Goal: Task Accomplishment & Management: Manage account settings

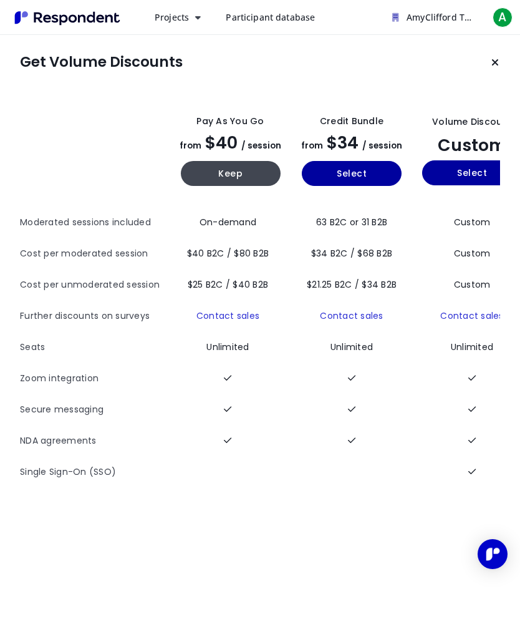
click at [282, 18] on span "Participant database" at bounding box center [270, 17] width 89 height 12
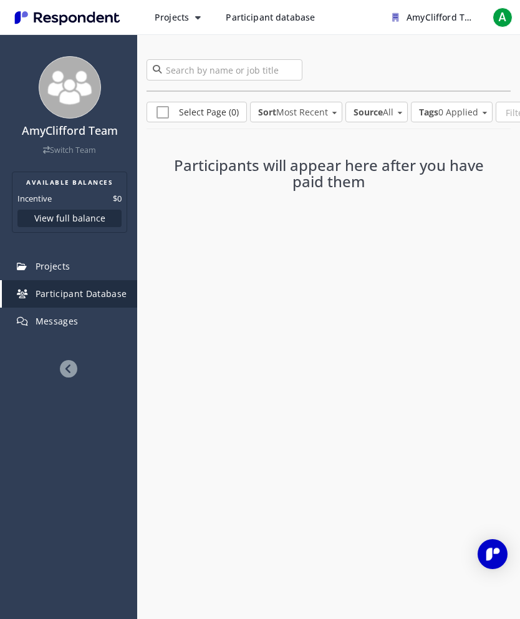
click at [51, 271] on span "Projects" at bounding box center [53, 266] width 35 height 12
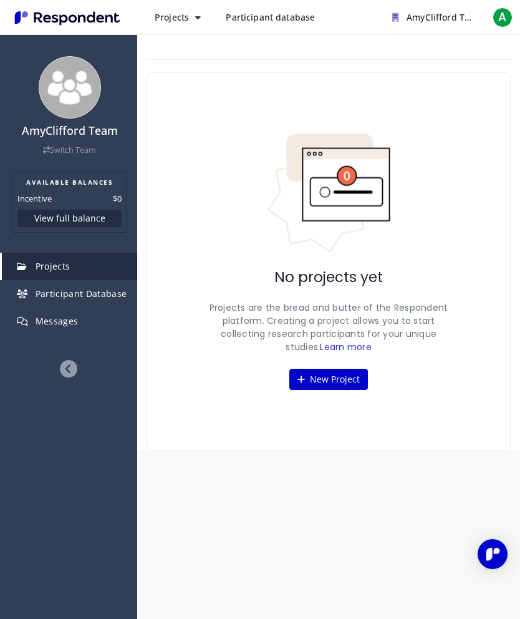
click at [71, 293] on span "Participant Database" at bounding box center [82, 294] width 92 height 12
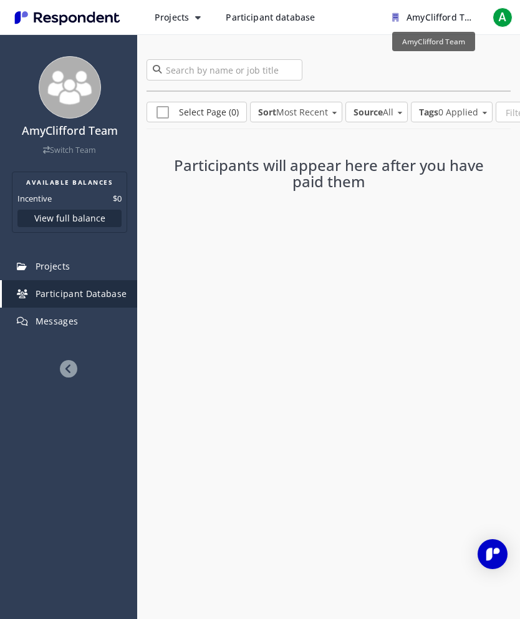
click at [448, 15] on span "AmyClifford Team" at bounding box center [445, 17] width 76 height 12
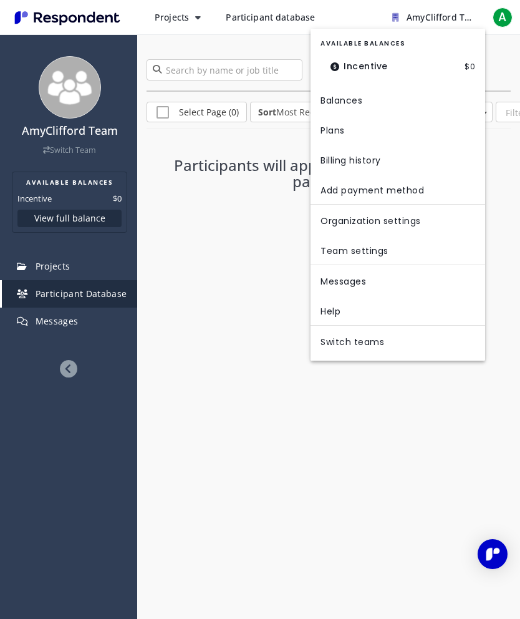
click at [446, 448] on md-backdrop at bounding box center [260, 309] width 520 height 619
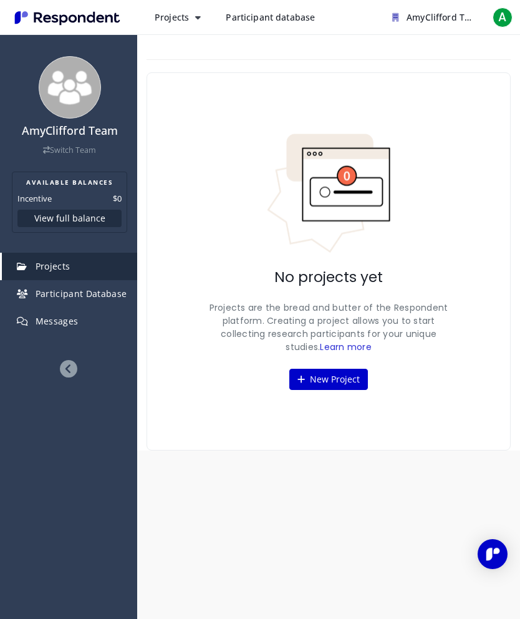
click at [510, 7] on div "A" at bounding box center [503, 17] width 20 height 20
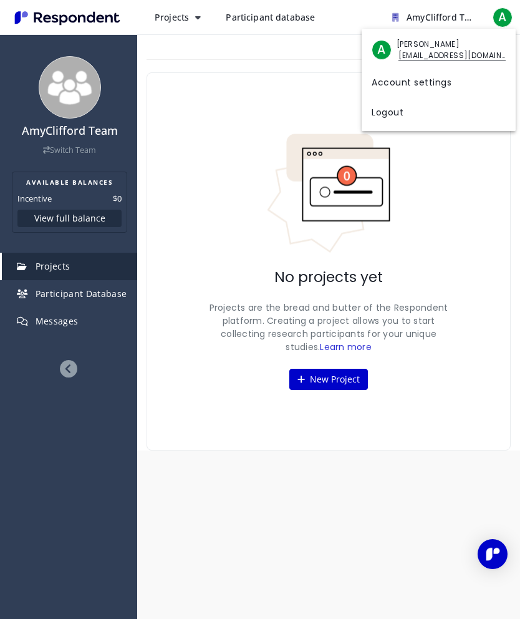
click at [447, 88] on link "Account settings" at bounding box center [439, 81] width 154 height 30
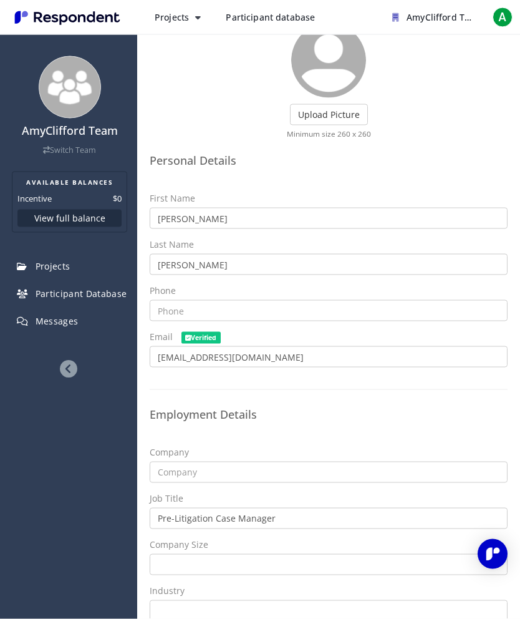
scroll to position [50, 0]
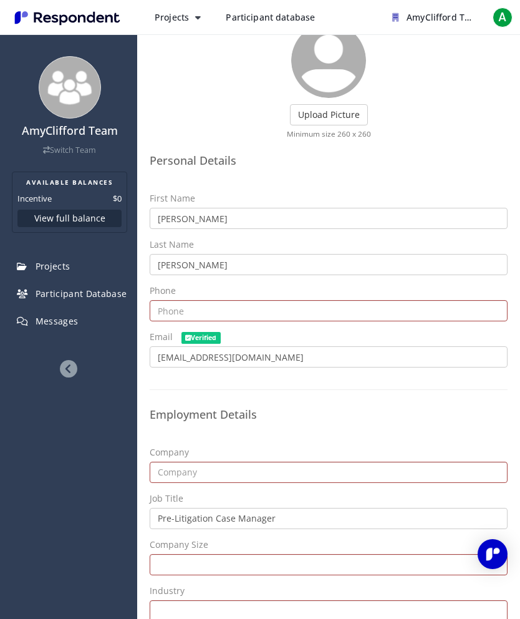
click at [71, 366] on icon at bounding box center [68, 368] width 17 height 17
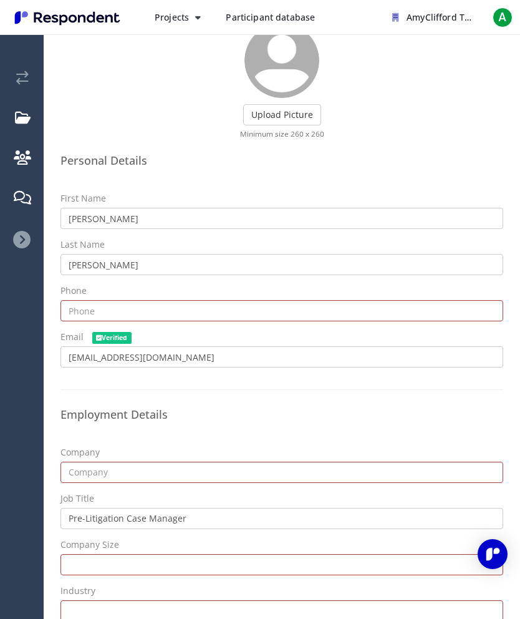
click at [493, 558] on img "Open Intercom Messenger" at bounding box center [492, 553] width 15 height 15
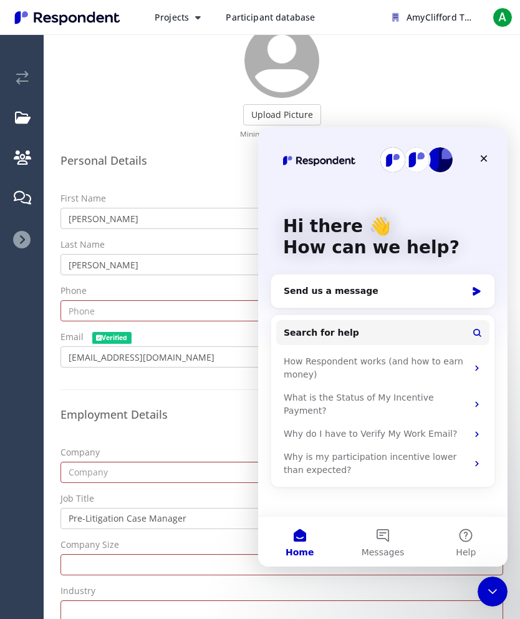
scroll to position [0, 0]
click at [460, 362] on div "How Respondent works (and how to earn money)" at bounding box center [375, 368] width 183 height 26
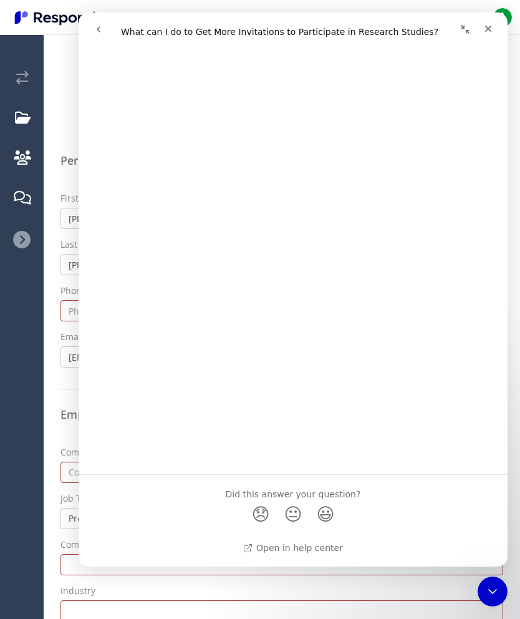
scroll to position [734, 0]
click at [379, 602] on div "Upload Picture Finished Cropping Minimum size 260 x 260 Personal Details First …" at bounding box center [282, 328] width 468 height 685
click at [61, 318] on div "First Name [PERSON_NAME] Last Name [PERSON_NAME] Phone Email Verified [EMAIL_AD…" at bounding box center [282, 284] width 462 height 185
click at [488, 28] on icon "Close" at bounding box center [488, 29] width 7 height 7
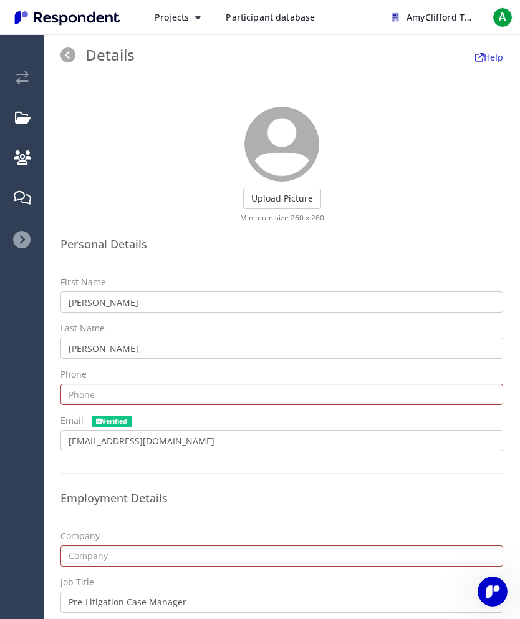
scroll to position [0, 0]
click at [301, 188] on label "Upload Picture" at bounding box center [282, 198] width 78 height 21
click at [0, 0] on input "Upload Picture" at bounding box center [0, 0] width 0 height 0
click at [260, 188] on label "Upload Picture" at bounding box center [282, 198] width 78 height 21
click at [0, 0] on input "Upload Picture" at bounding box center [0, 0] width 0 height 0
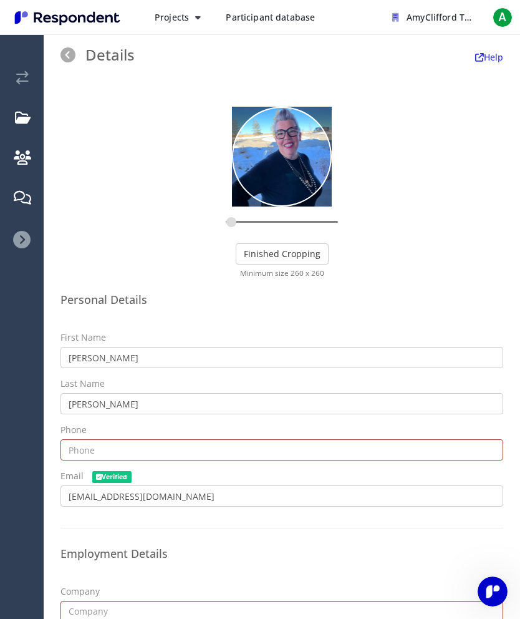
type input "0.063"
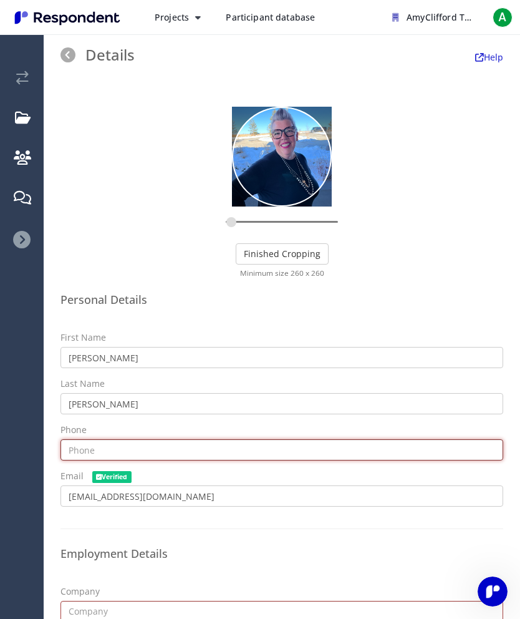
click at [87, 439] on input "text" at bounding box center [282, 449] width 443 height 21
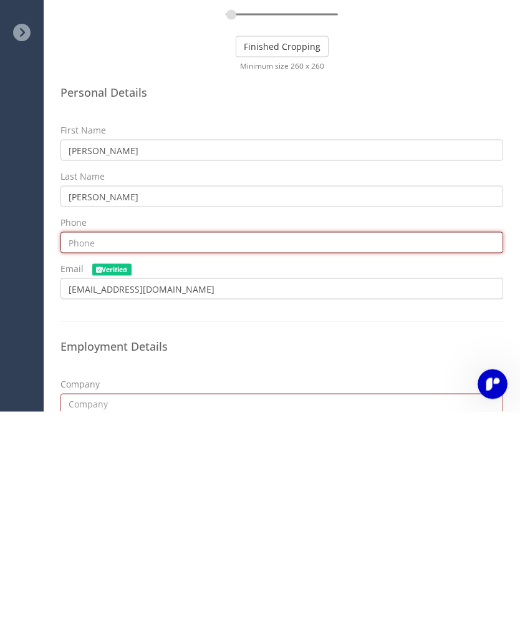
type input "3036680421"
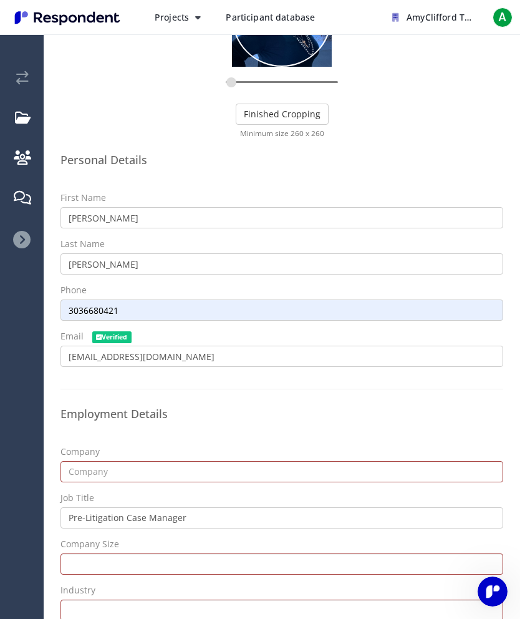
scroll to position [139, 0]
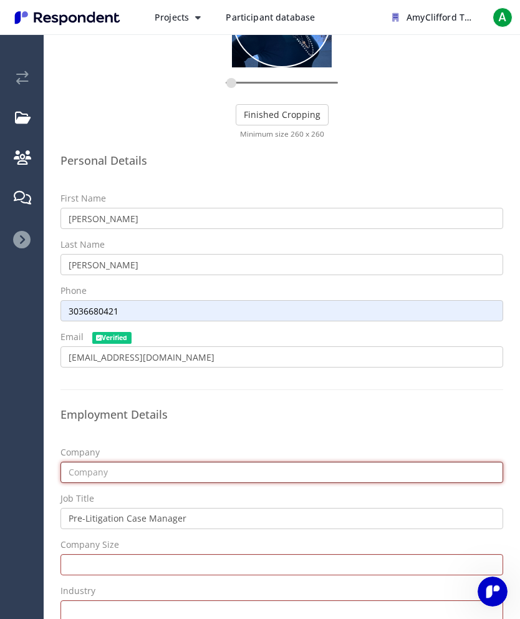
click at [83, 462] on input "text" at bounding box center [282, 472] width 443 height 21
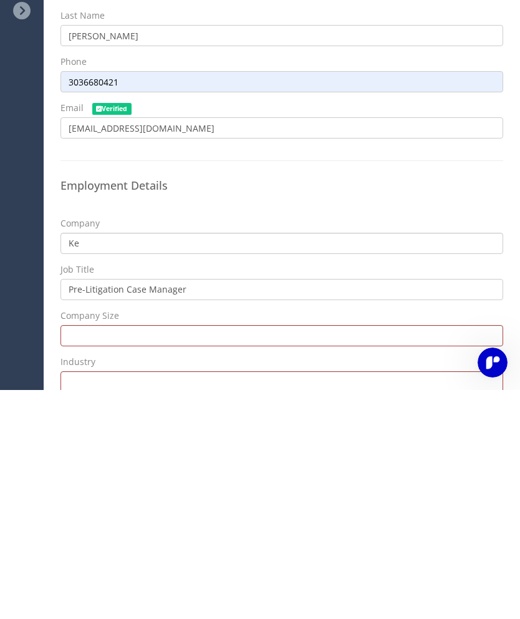
type input "K"
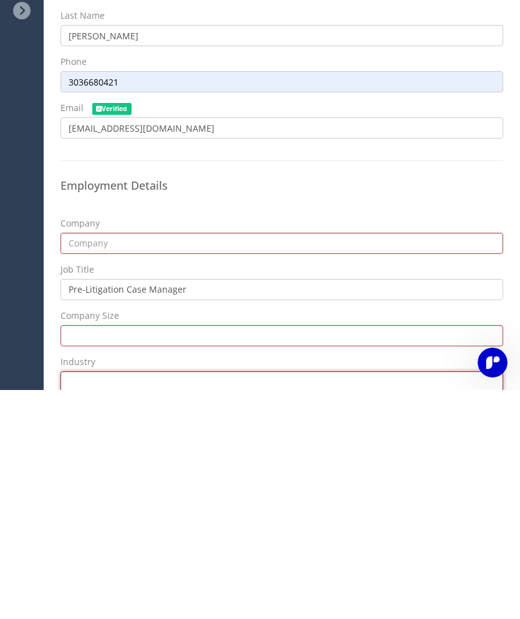
click at [82, 600] on select "Airlines/Aviation Alternative Dispute Resolution Alternative Medicine Animation…" at bounding box center [282, 610] width 443 height 21
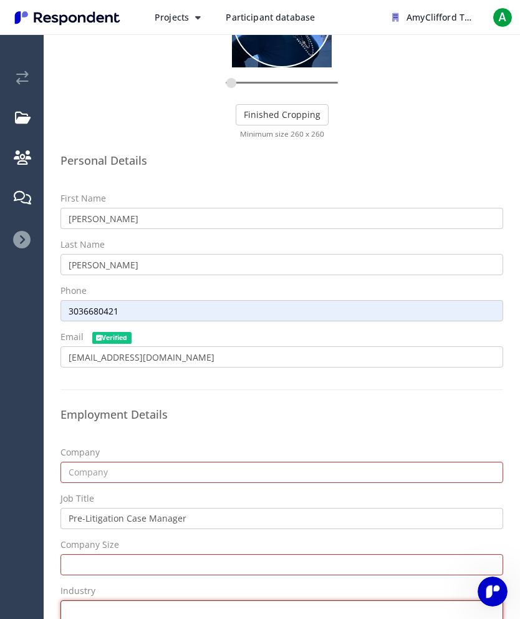
select select "string:Law Practice"
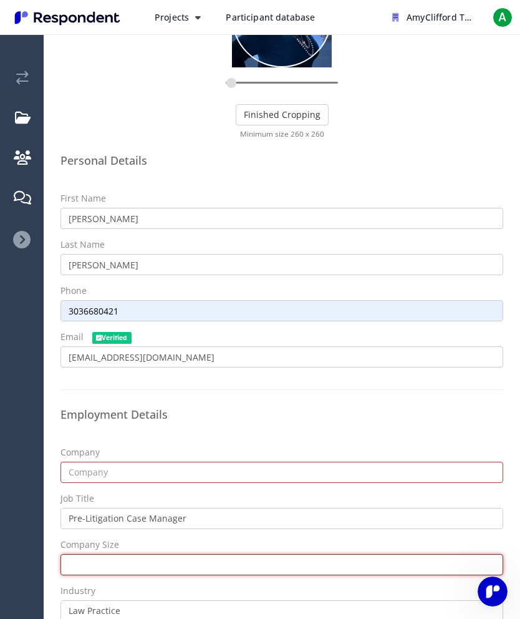
click at [200, 554] on select "Self Employed 1 - 10 11 - 50 51 - 200 201 - 500 501 - 1,000 1,001 - 5,000 5,001…" at bounding box center [282, 564] width 443 height 21
select select "string:11-50"
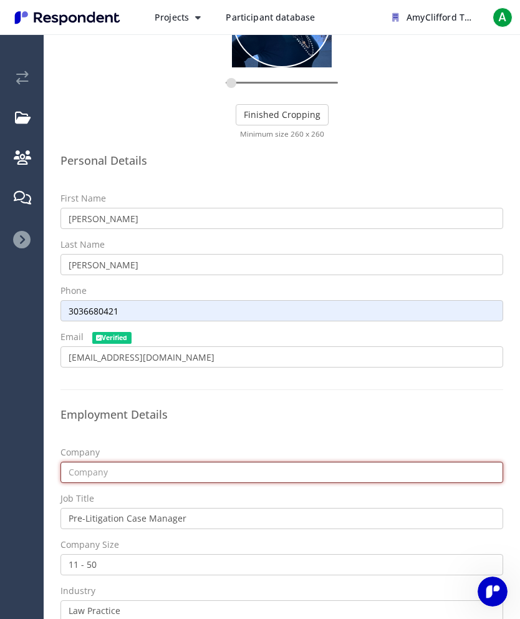
click at [352, 462] on input "text" at bounding box center [282, 472] width 443 height 21
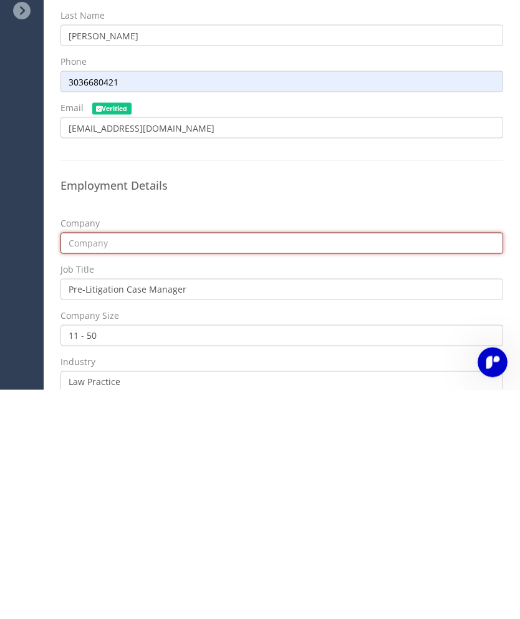
type input "L"
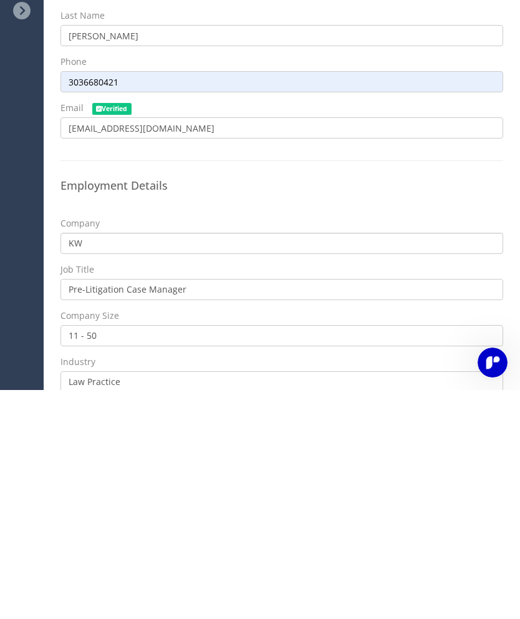
type input "KW"
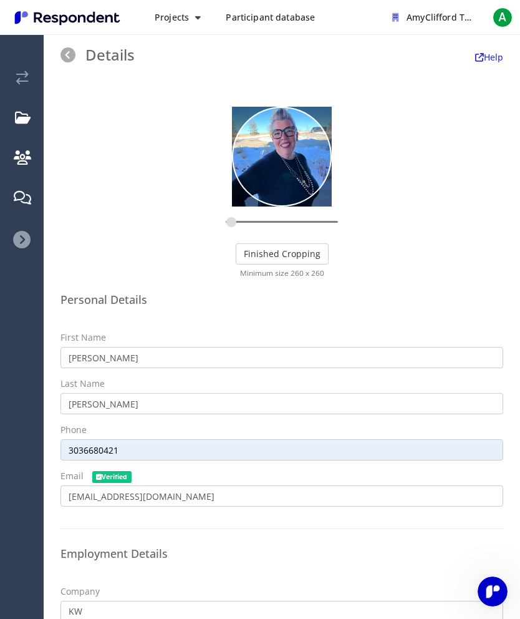
scroll to position [0, 0]
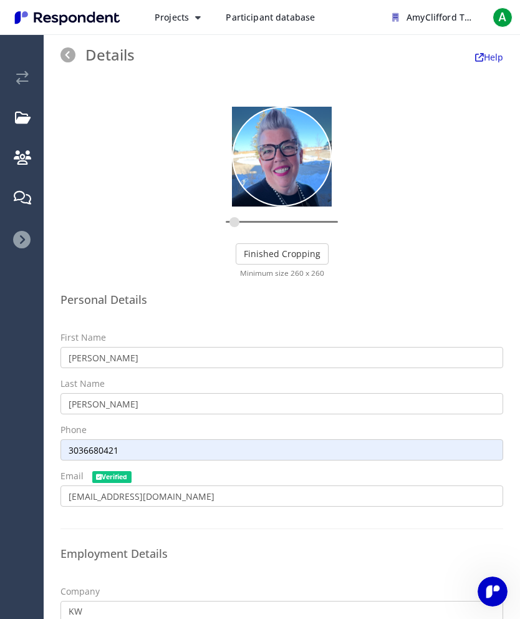
type input "0.1054"
click at [297, 243] on button "Finished Cropping" at bounding box center [282, 253] width 93 height 21
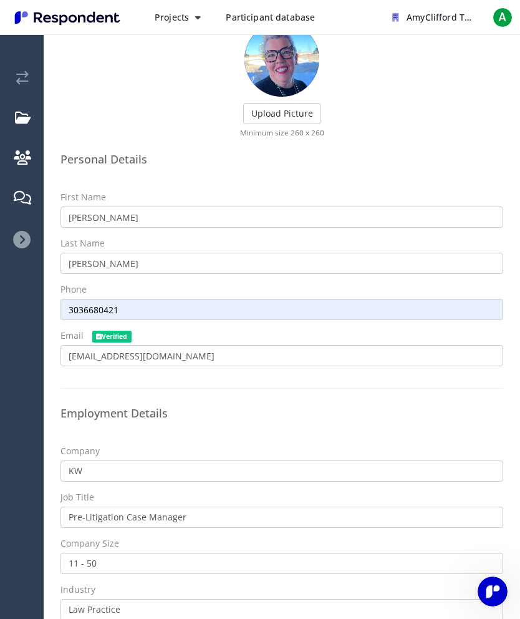
scroll to position [84, 0]
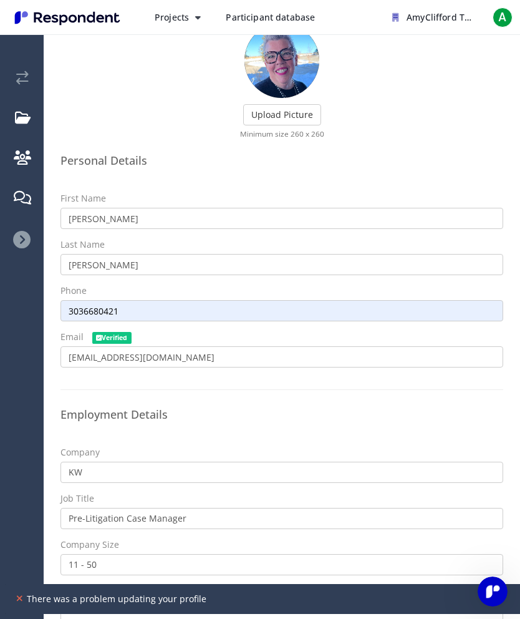
click at [152, 598] on span "There was a problem updating your profile" at bounding box center [268, 599] width 491 height 12
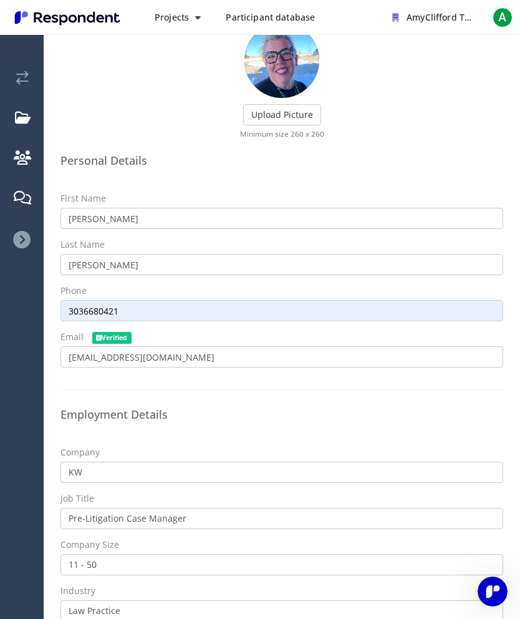
click at [503, 19] on span "A" at bounding box center [503, 17] width 20 height 20
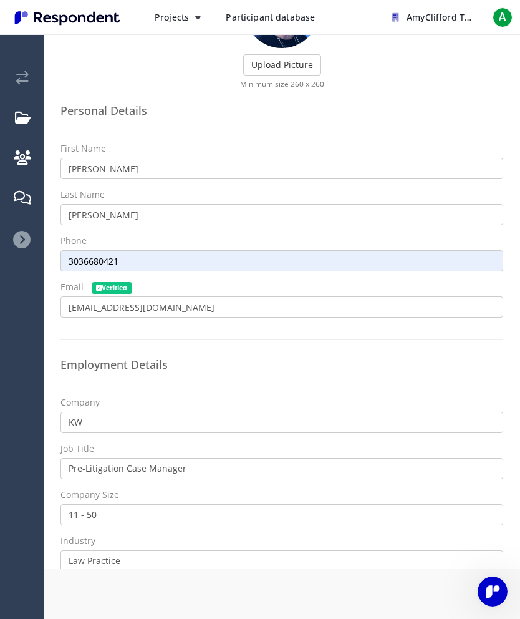
scroll to position [0, 0]
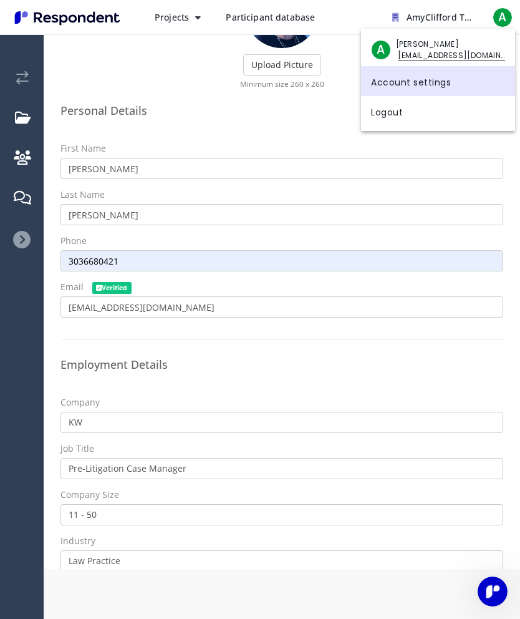
click at [447, 81] on link "Account settings" at bounding box center [438, 81] width 154 height 30
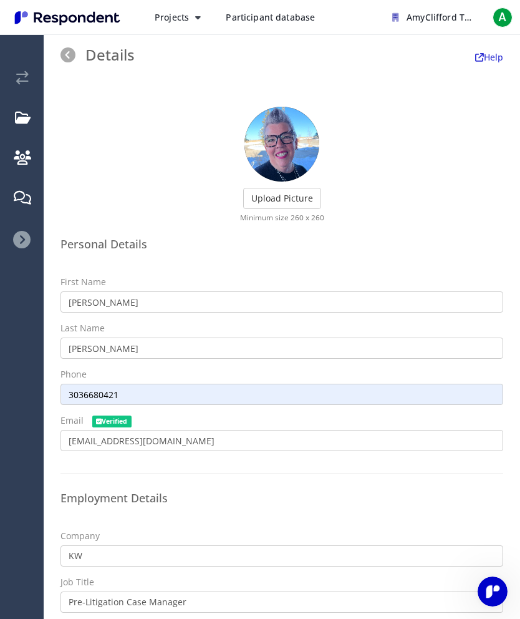
scroll to position [0, 0]
click at [89, 384] on input "3036680421" at bounding box center [282, 394] width 443 height 21
click at [122, 384] on input "3036680421" at bounding box center [282, 394] width 443 height 21
click at [180, 384] on input "3036680421" at bounding box center [282, 394] width 443 height 21
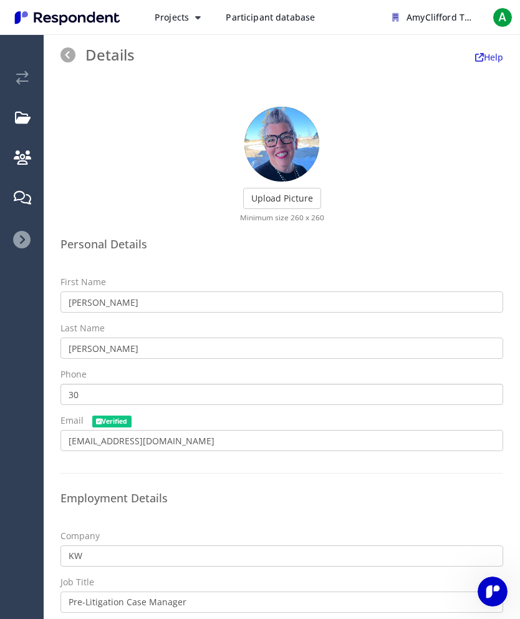
type input "3"
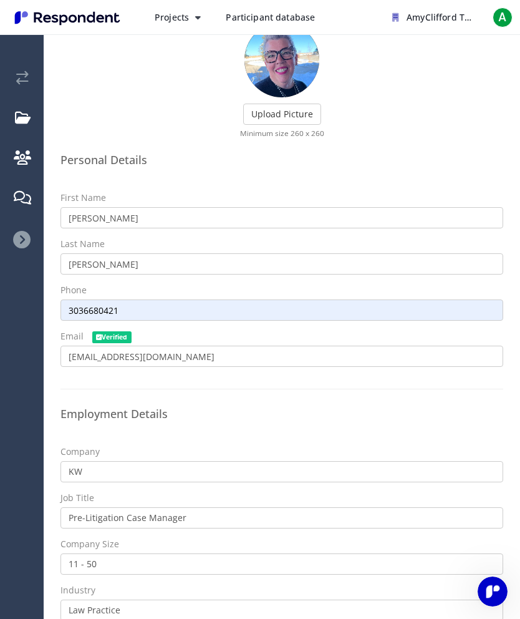
scroll to position [84, 0]
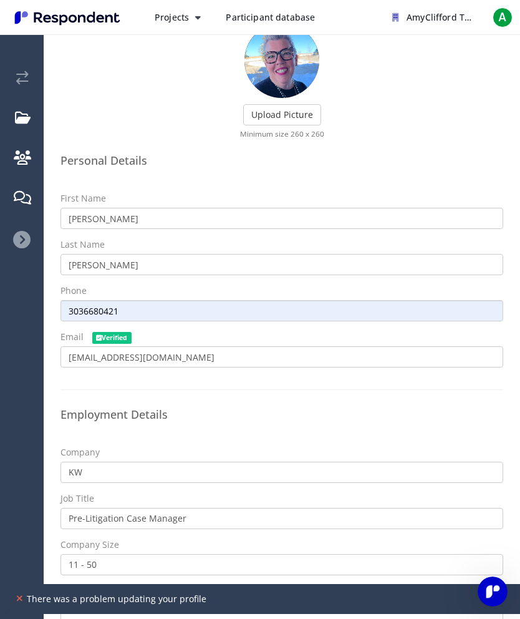
click at [129, 300] on input "3036680421" at bounding box center [282, 310] width 443 height 21
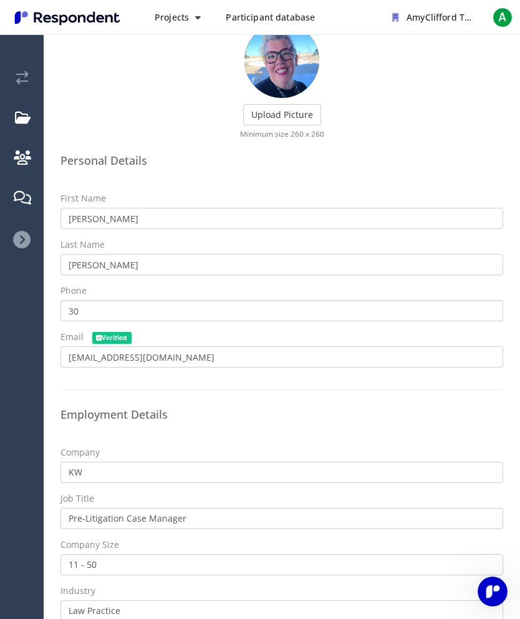
type input "3"
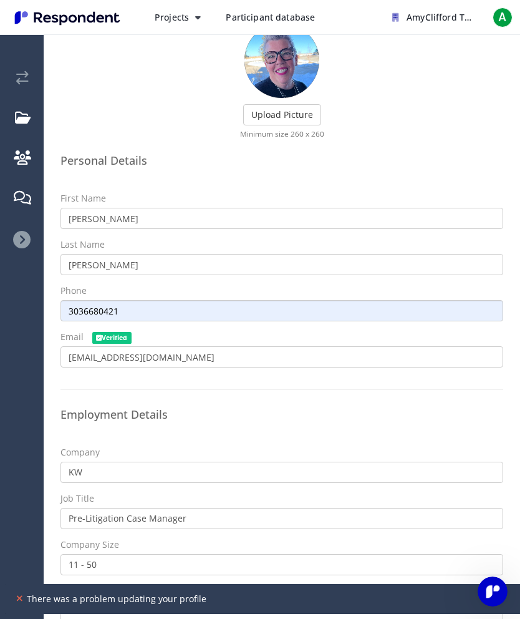
click at [137, 300] on input "3036680421" at bounding box center [282, 310] width 443 height 21
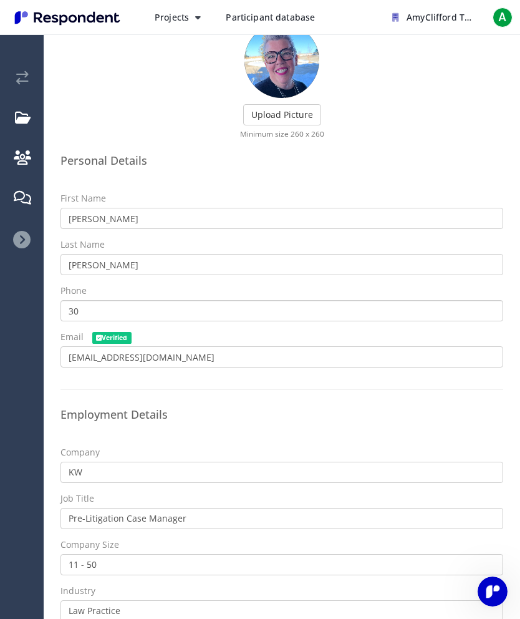
type input "3"
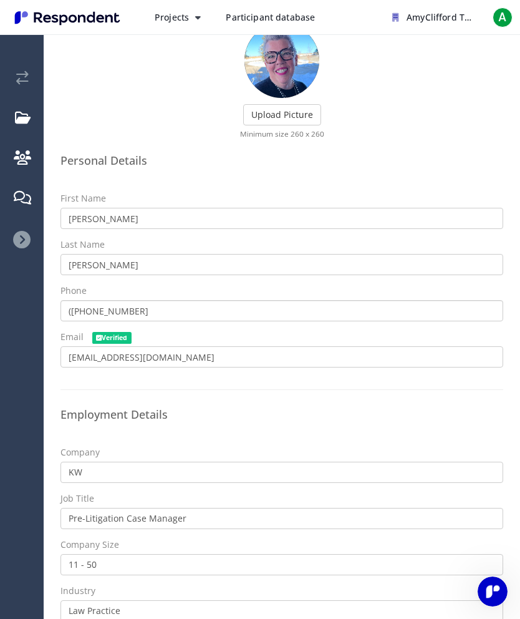
click at [88, 300] on input "([PHONE_NUMBER]" at bounding box center [282, 310] width 443 height 21
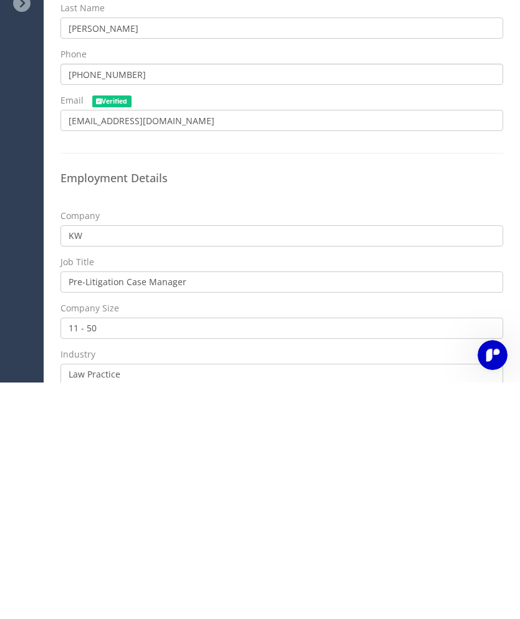
type input "[PHONE_NUMBER]"
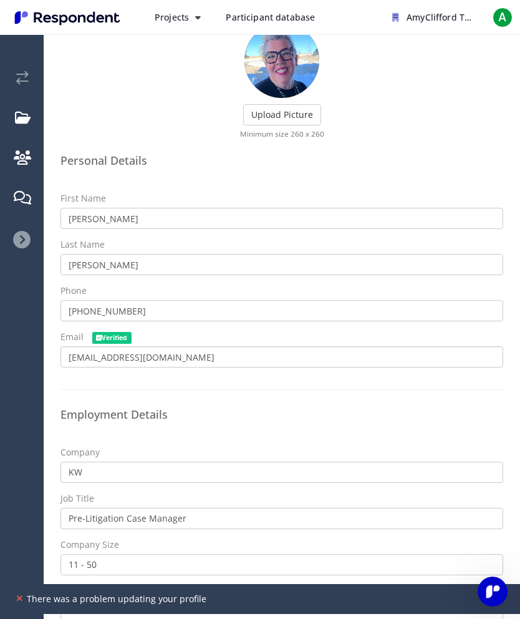
click at [414, 346] on input "[EMAIL_ADDRESS][DOMAIN_NAME]" at bounding box center [282, 356] width 443 height 21
click at [414, 300] on input "[PHONE_NUMBER]" at bounding box center [282, 310] width 443 height 21
click at [440, 254] on input "[PERSON_NAME]" at bounding box center [282, 264] width 443 height 21
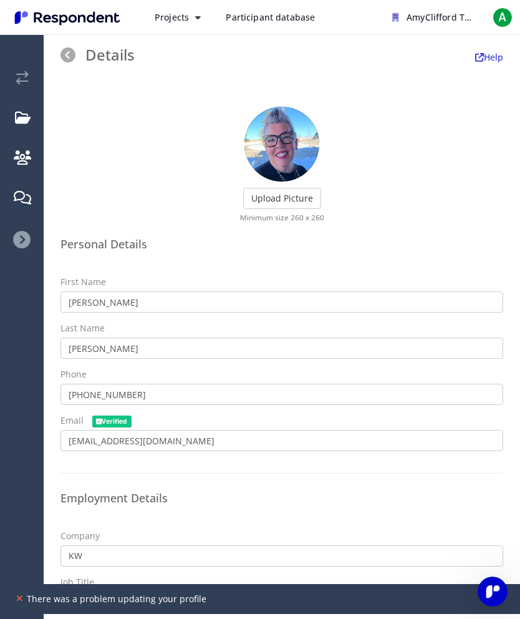
scroll to position [0, 0]
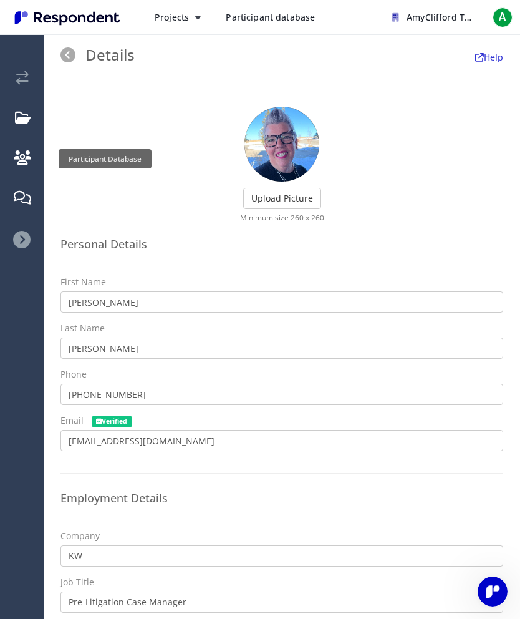
click at [28, 156] on em "Participant Database" at bounding box center [22, 158] width 17 height 14
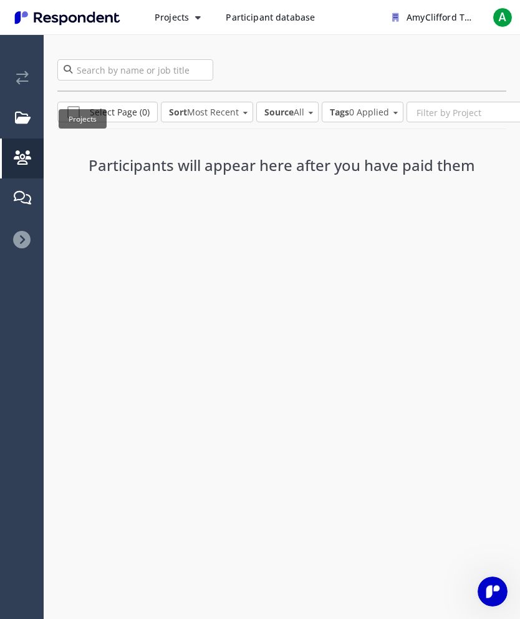
click at [25, 116] on em "Projects" at bounding box center [23, 118] width 16 height 14
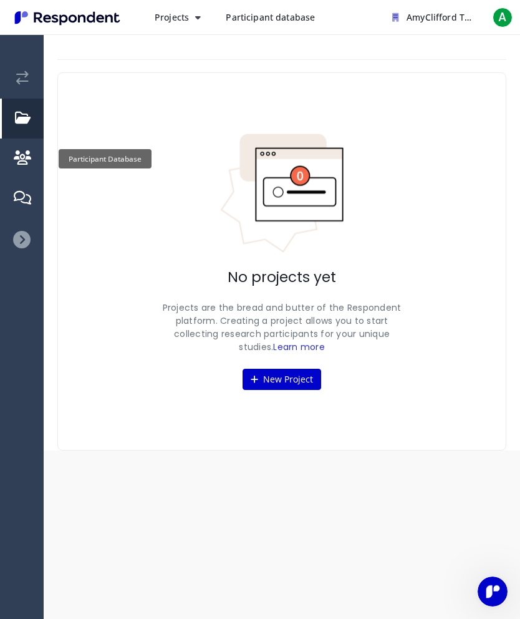
click at [26, 152] on em "Participant Database" at bounding box center [22, 158] width 17 height 14
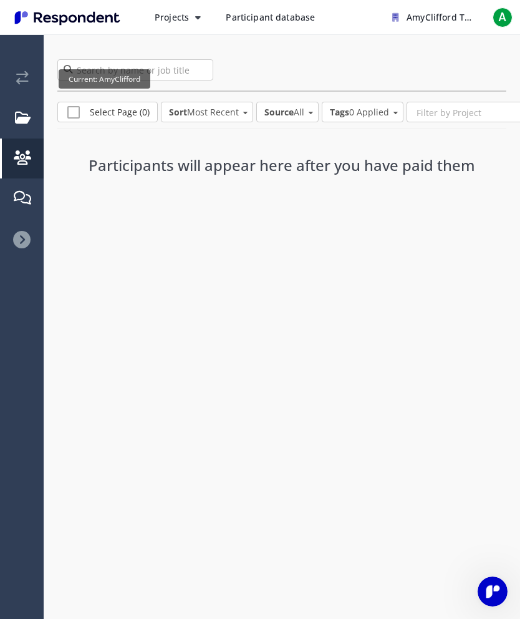
click at [26, 77] on em "Current: AmyClifford" at bounding box center [22, 78] width 12 height 14
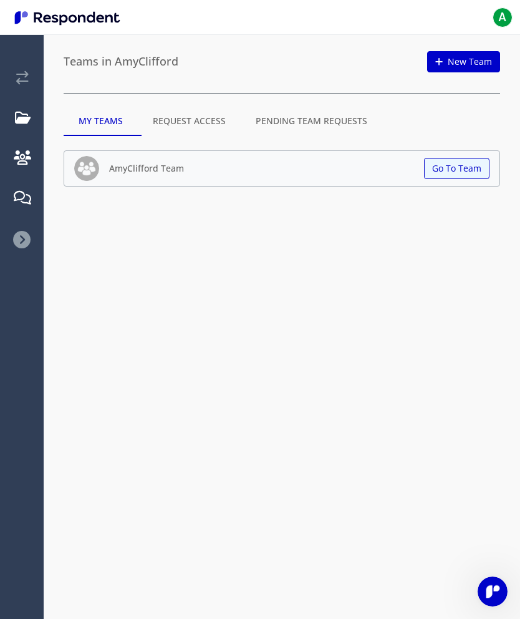
click at [84, 162] on img at bounding box center [86, 168] width 25 height 25
click at [455, 163] on button "Go To Team" at bounding box center [456, 168] width 65 height 21
click at [460, 177] on button "Go To Team" at bounding box center [456, 168] width 65 height 21
click at [461, 170] on button "Go To Team" at bounding box center [456, 168] width 65 height 21
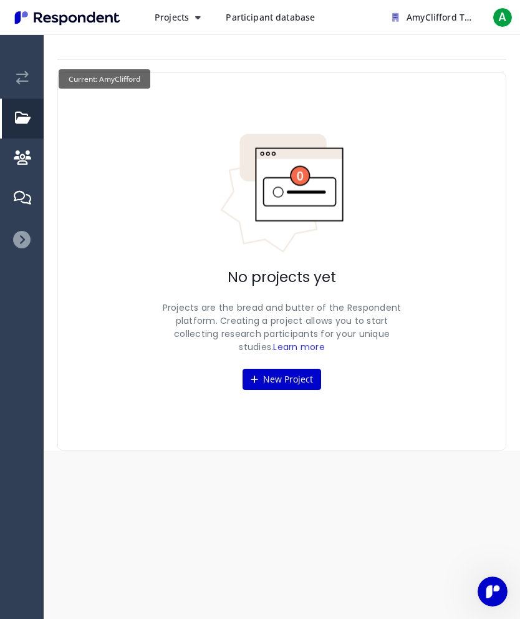
click at [16, 65] on link "Current: AmyClifford" at bounding box center [23, 79] width 42 height 40
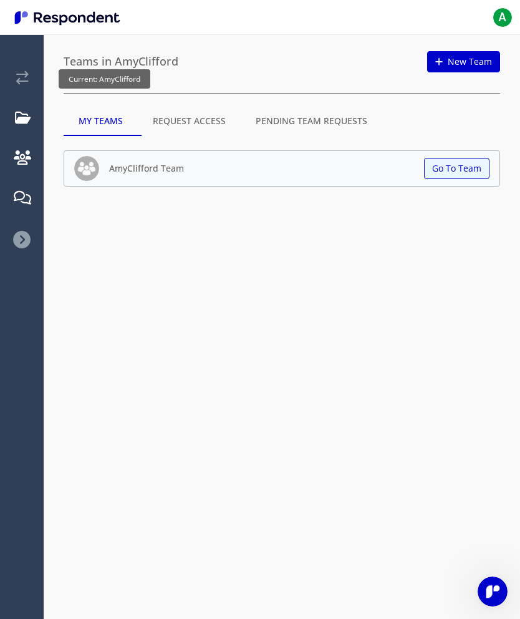
click at [505, 7] on button "A" at bounding box center [502, 17] width 25 height 22
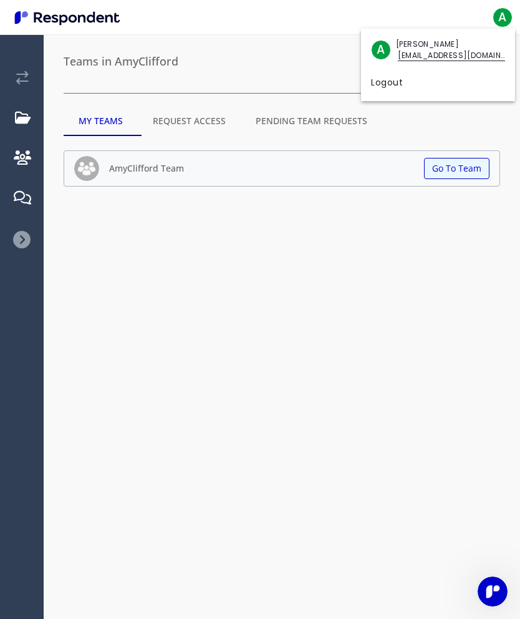
click at [504, 21] on md-backdrop at bounding box center [260, 309] width 520 height 619
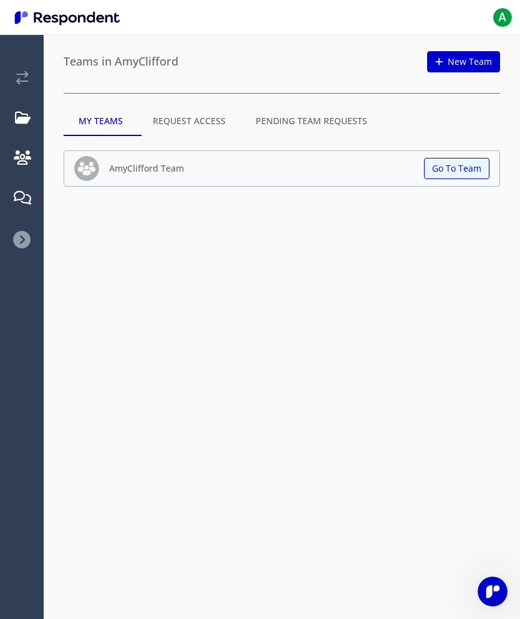
click at [503, 28] on button "A" at bounding box center [502, 17] width 25 height 22
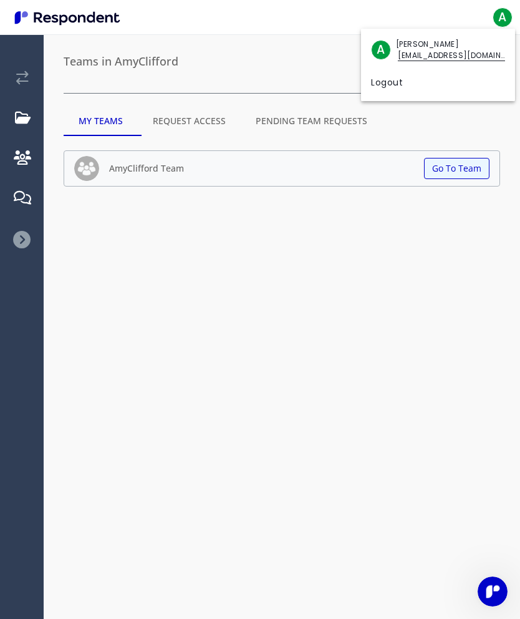
click at [475, 49] on span "[PERSON_NAME]" at bounding box center [450, 44] width 109 height 11
click at [16, 209] on md-backdrop at bounding box center [260, 309] width 520 height 619
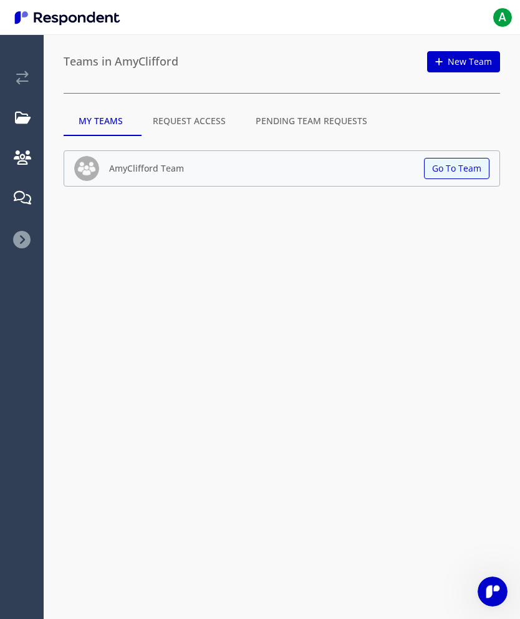
click at [97, 166] on img at bounding box center [86, 168] width 25 height 25
click at [469, 159] on button "Go To Team" at bounding box center [456, 168] width 65 height 21
click at [468, 168] on button "Go To Team" at bounding box center [456, 168] width 65 height 21
click at [357, 121] on md-tab-item "Pending Team Requests" at bounding box center [312, 121] width 142 height 30
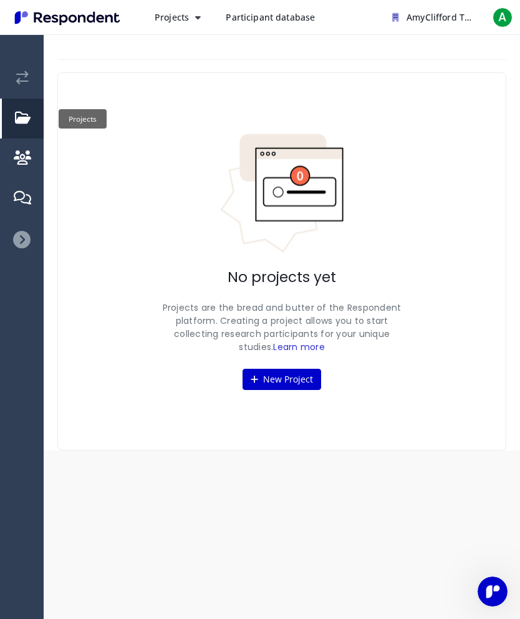
click at [20, 126] on link "Projects" at bounding box center [23, 119] width 42 height 40
click at [18, 80] on em "Current: AmyClifford" at bounding box center [22, 78] width 12 height 14
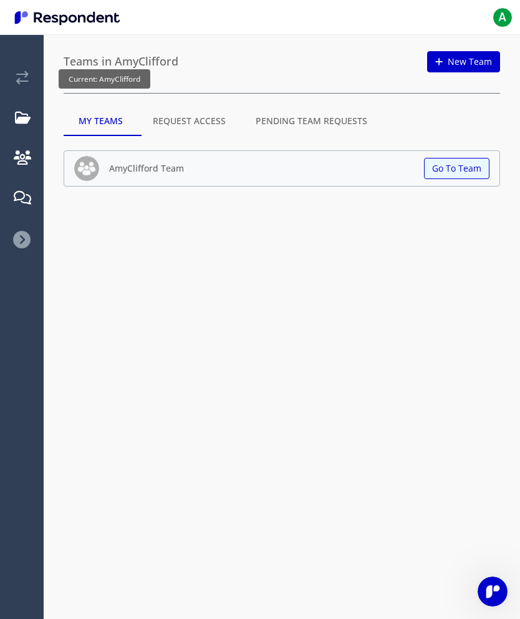
click at [160, 120] on md-tab-item "Request Access" at bounding box center [189, 121] width 103 height 30
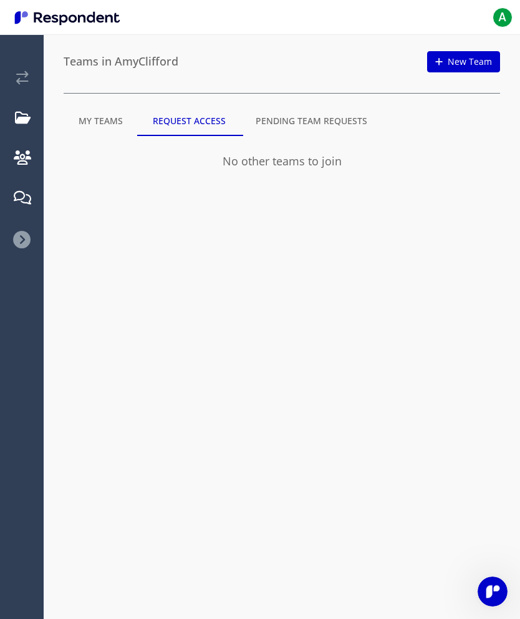
click at [82, 112] on md-tab-item "My Teams" at bounding box center [101, 121] width 74 height 30
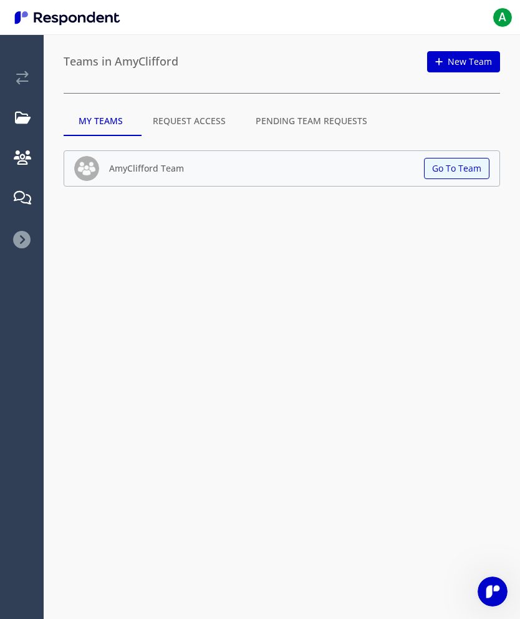
click at [79, 164] on img at bounding box center [86, 168] width 25 height 25
click at [110, 167] on h5 "AmyClifford Team" at bounding box center [146, 167] width 75 height 9
click at [465, 174] on button "Go To Team" at bounding box center [456, 168] width 65 height 21
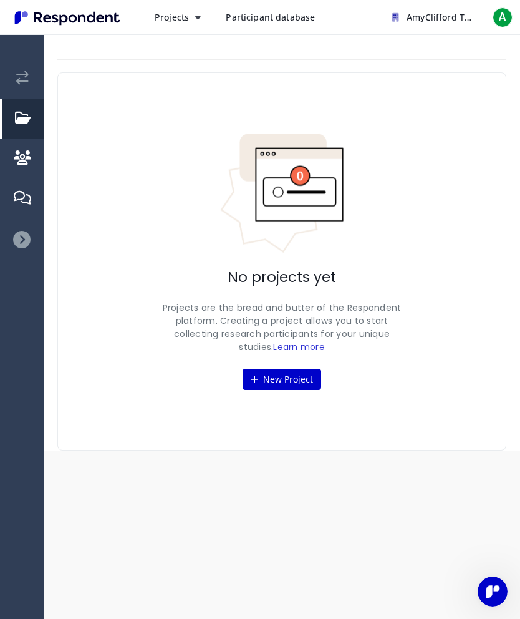
click at [251, 17] on span "Participant database" at bounding box center [270, 17] width 89 height 12
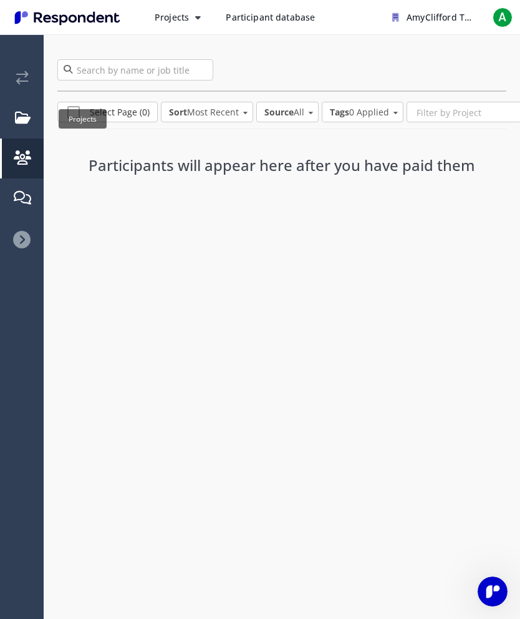
click at [25, 114] on em "Projects" at bounding box center [23, 118] width 16 height 14
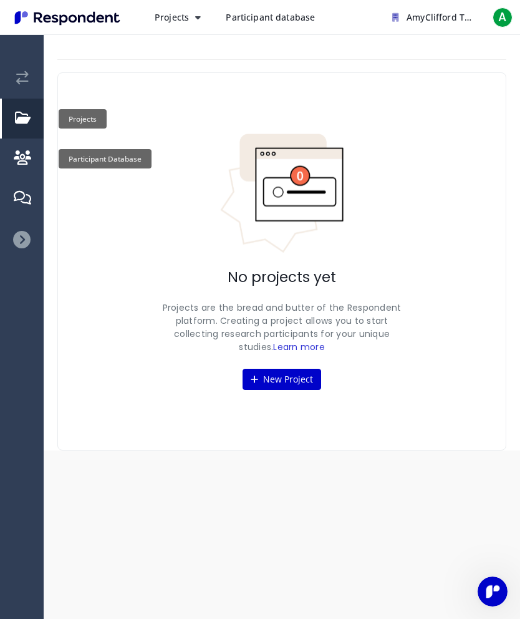
click at [26, 153] on em "Participant Database" at bounding box center [22, 158] width 17 height 14
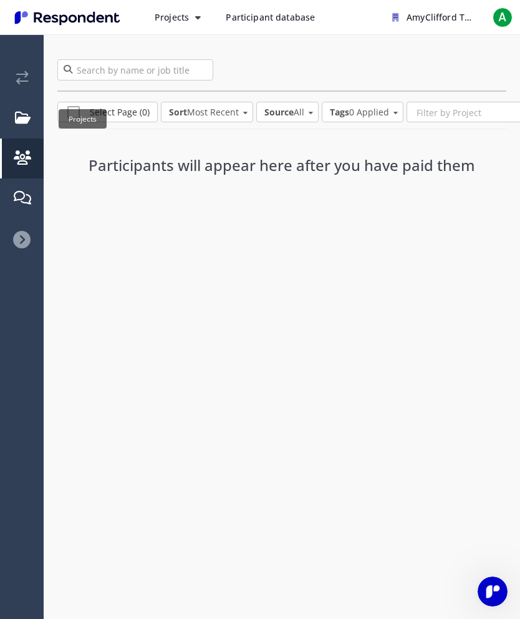
click at [30, 119] on em "Projects" at bounding box center [23, 118] width 16 height 14
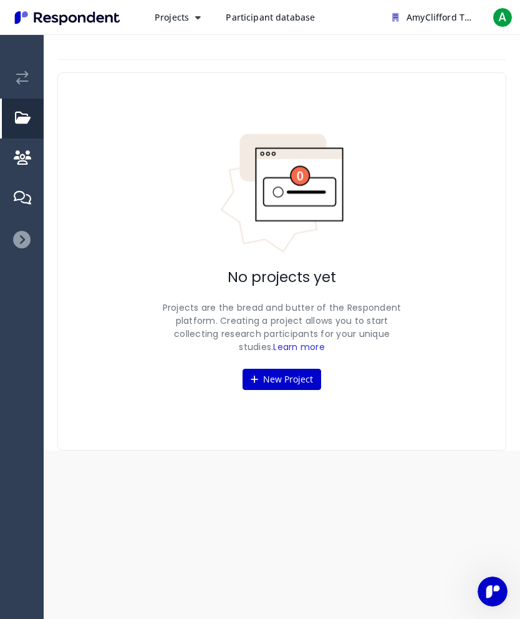
click at [59, 79] on md-tooltip "Current: AmyClifford" at bounding box center [59, 79] width 0 height 0
click at [460, 19] on span "AmyClifford Team" at bounding box center [445, 17] width 76 height 12
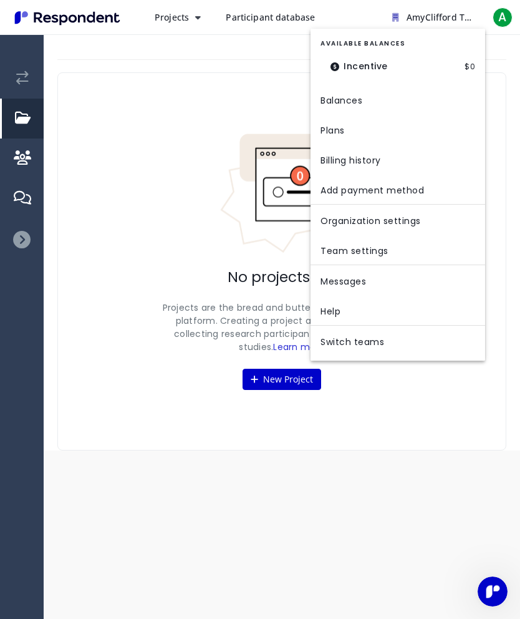
click at [409, 259] on link "Team settings" at bounding box center [398, 250] width 175 height 30
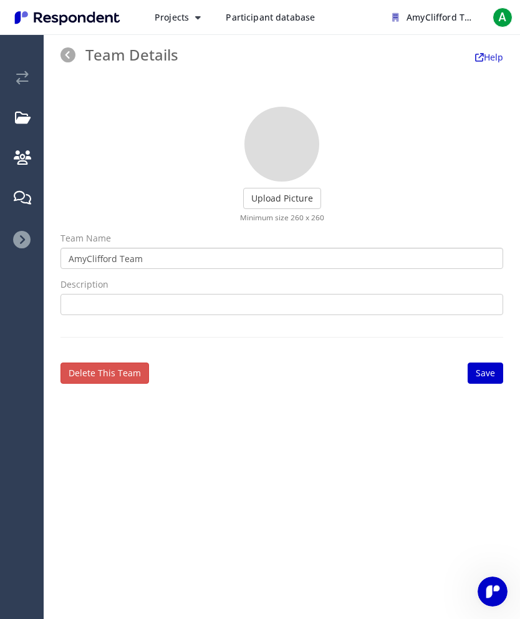
click at [146, 259] on input "AmyClifford Team" at bounding box center [282, 258] width 443 height 21
type input "AmyClifford"
click at [238, 309] on input "text" at bounding box center [282, 304] width 443 height 21
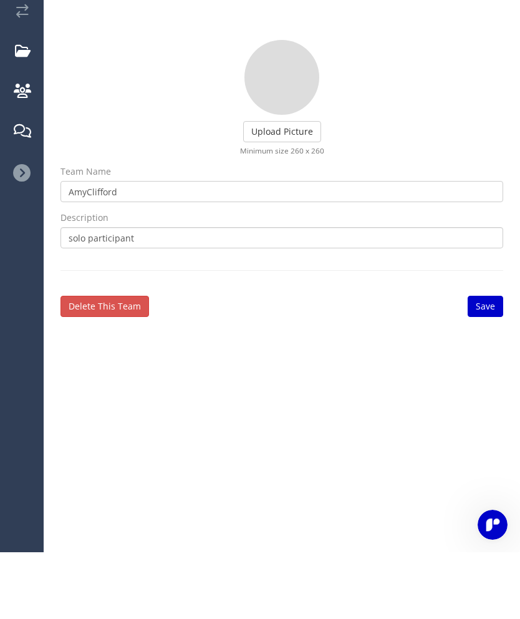
click at [65, 294] on input "solo participant" at bounding box center [282, 304] width 443 height 21
type input "excellent solo participant"
click at [304, 188] on label "Upload Picture" at bounding box center [282, 198] width 78 height 21
click at [0, 0] on input "Upload Picture" at bounding box center [0, 0] width 0 height 0
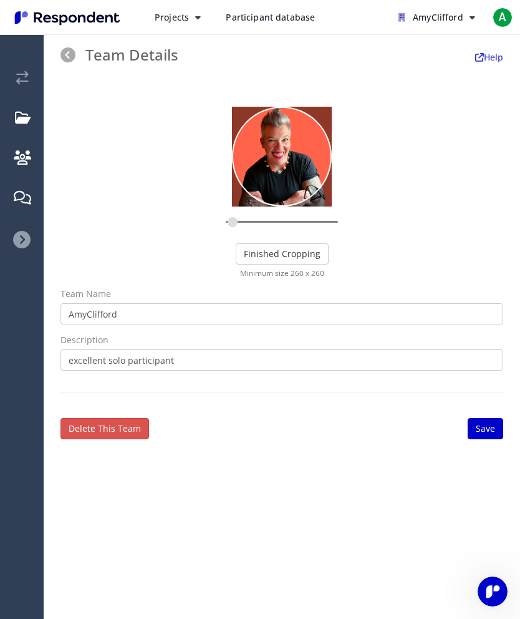
type input "0.1283"
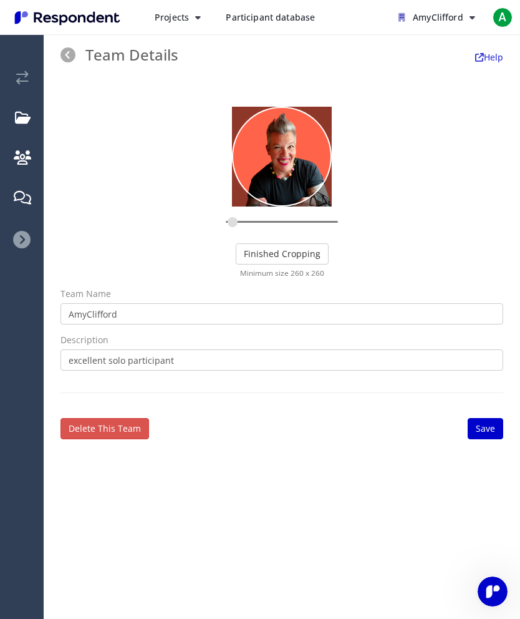
click at [287, 243] on button "Finished Cropping" at bounding box center [282, 253] width 93 height 21
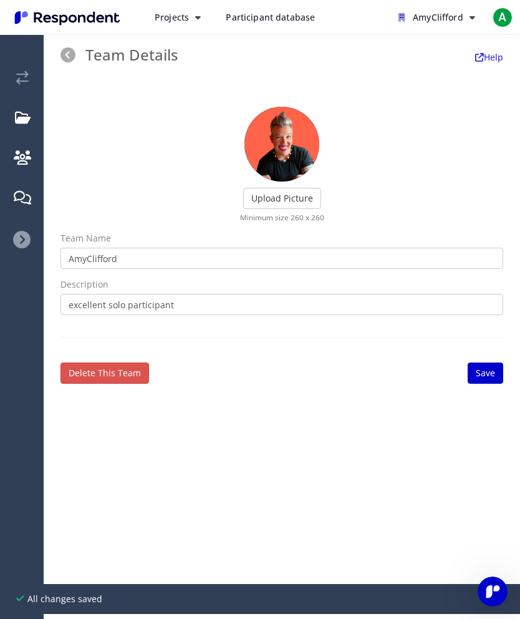
click at [477, 362] on link "Save" at bounding box center [486, 372] width 36 height 21
click at [488, 362] on link "Save" at bounding box center [486, 372] width 36 height 21
click at [483, 362] on link "Save" at bounding box center [486, 372] width 36 height 21
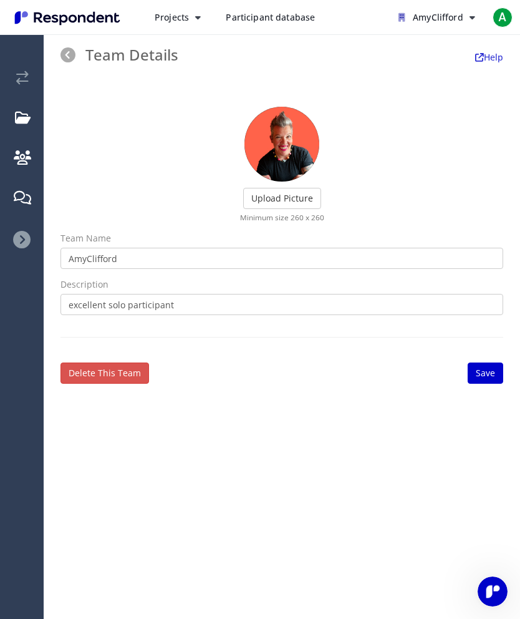
click at [500, 25] on span "A" at bounding box center [503, 17] width 20 height 20
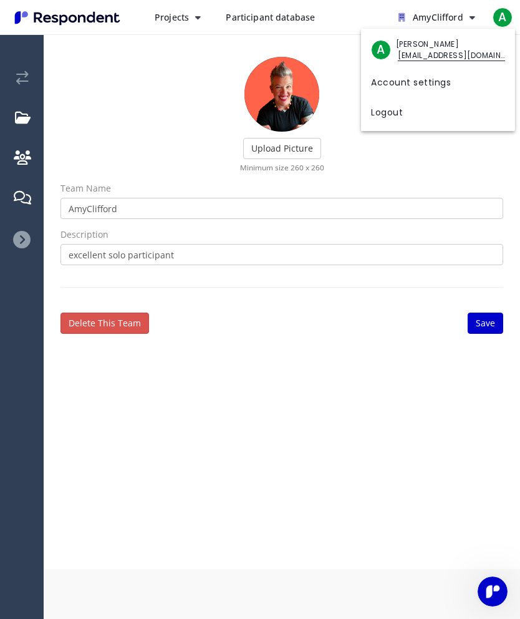
scroll to position [0, 0]
click at [487, 332] on md-backdrop at bounding box center [260, 334] width 520 height 669
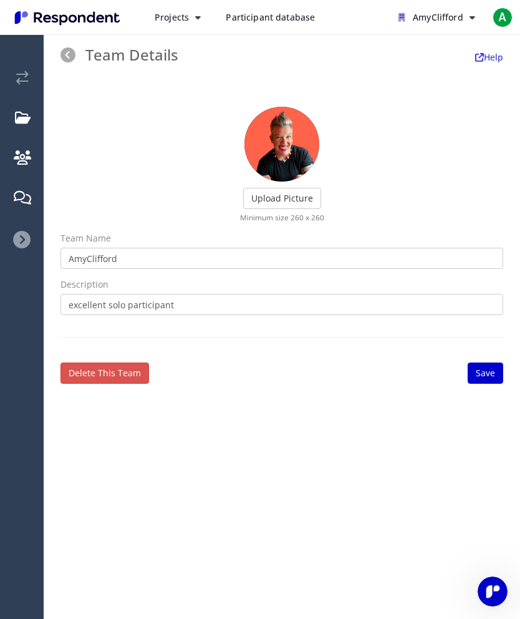
click at [499, 362] on link "Save" at bounding box center [486, 372] width 36 height 21
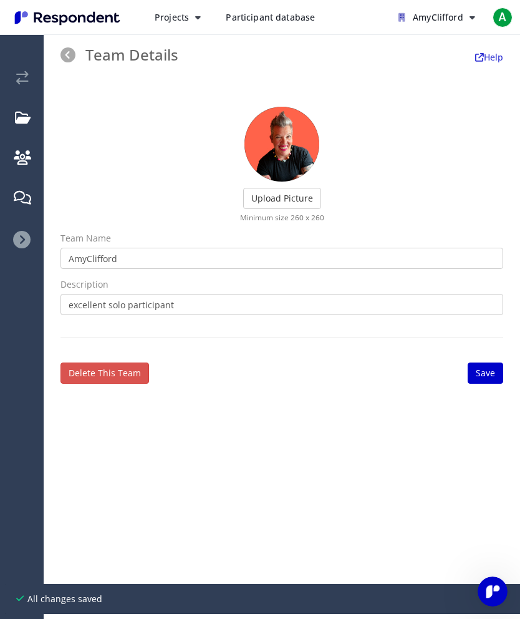
click at [491, 362] on link "Save" at bounding box center [486, 372] width 36 height 21
click at [470, 25] on button "AmyClifford" at bounding box center [437, 17] width 97 height 22
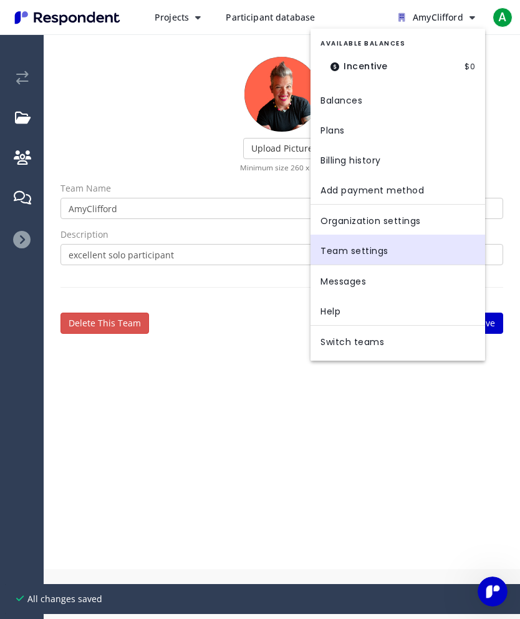
click at [502, 17] on md-backdrop at bounding box center [260, 334] width 520 height 669
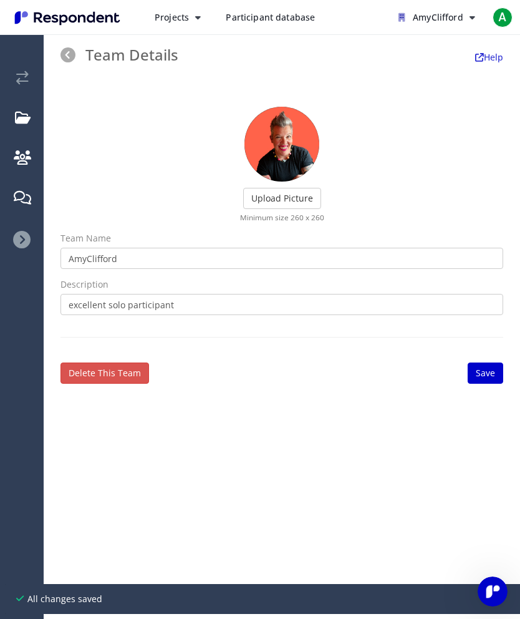
scroll to position [50, 0]
click at [503, 21] on span "A" at bounding box center [503, 17] width 20 height 20
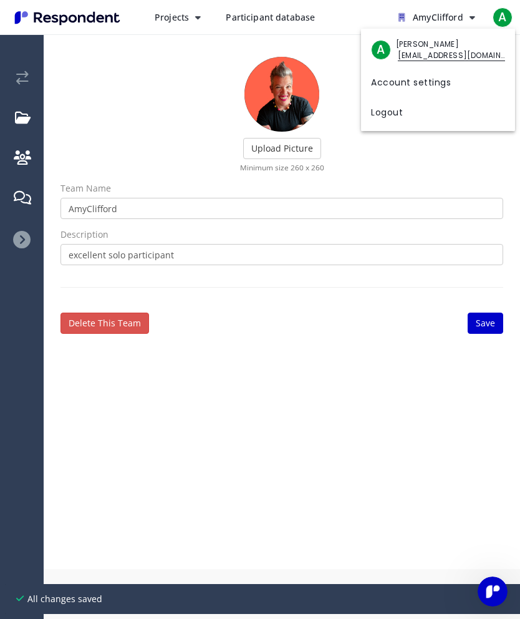
click at [463, 48] on span "[PERSON_NAME]" at bounding box center [450, 44] width 109 height 11
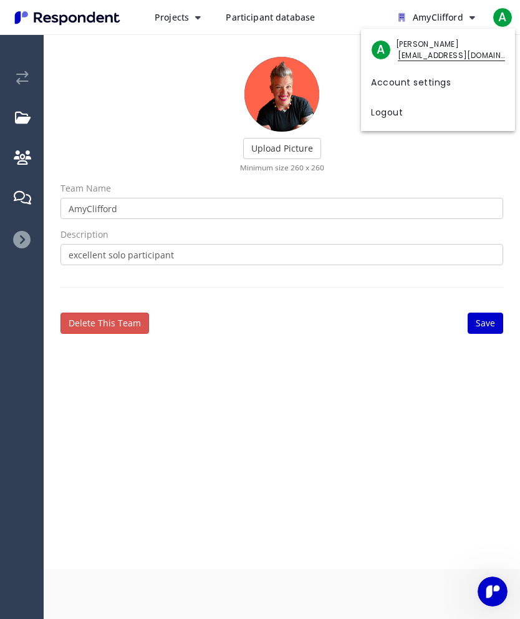
click at [443, 82] on link "Account settings" at bounding box center [438, 81] width 154 height 30
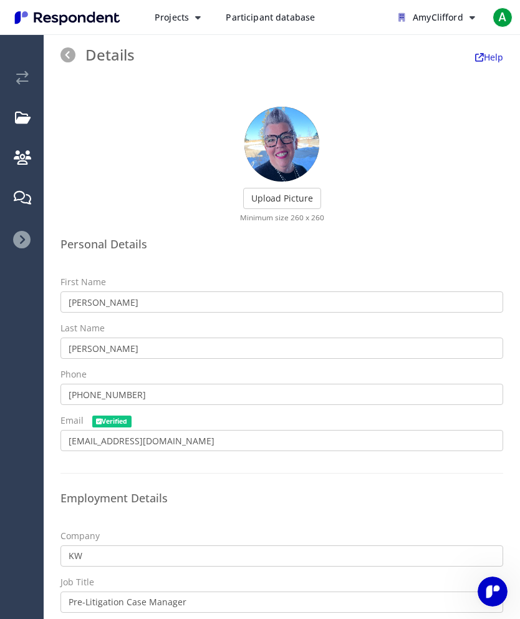
scroll to position [50, 0]
click at [299, 188] on label "Upload Picture" at bounding box center [282, 198] width 78 height 21
click at [0, 0] on input "Upload Picture" at bounding box center [0, 0] width 0 height 0
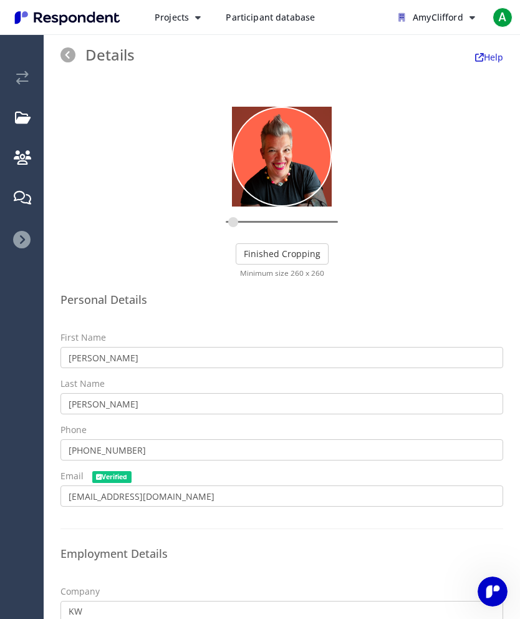
type input "0.1397"
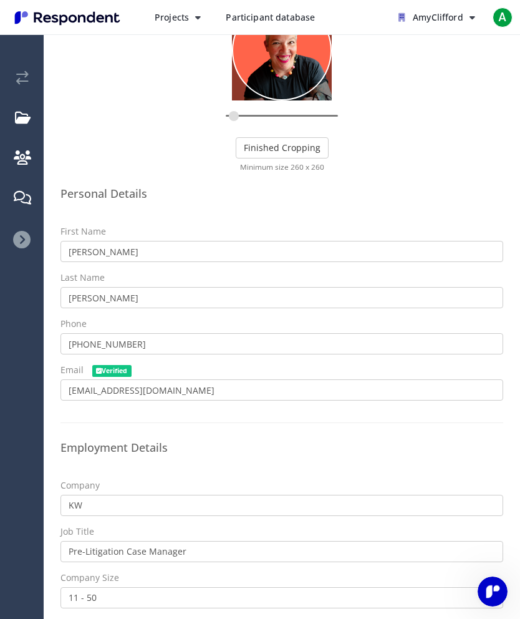
scroll to position [102, 0]
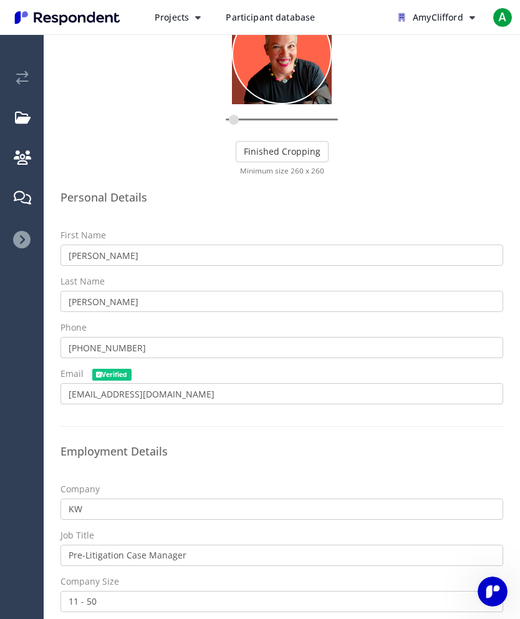
click at [301, 141] on button "Finished Cropping" at bounding box center [282, 151] width 93 height 21
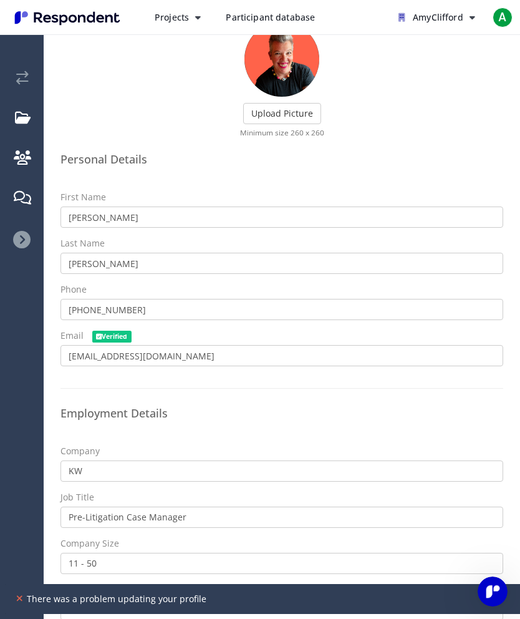
scroll to position [84, 0]
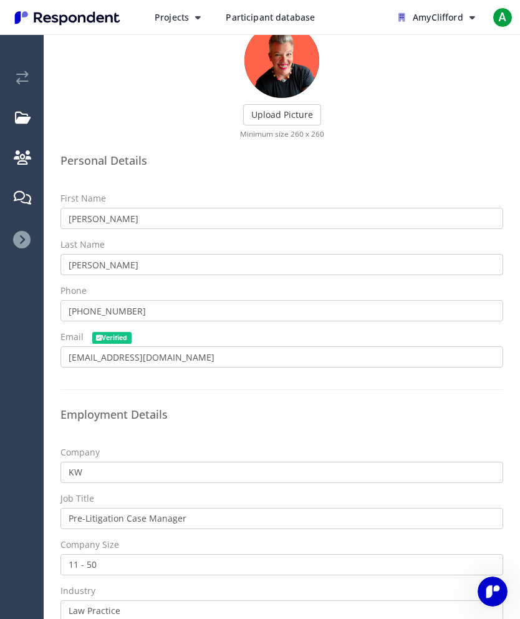
click at [67, 16] on img "Main navigation" at bounding box center [67, 17] width 115 height 21
click at [61, 11] on img "Main navigation" at bounding box center [67, 17] width 115 height 21
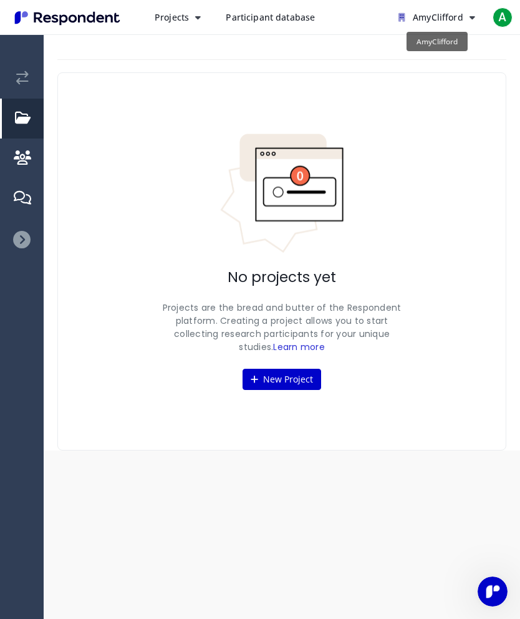
click at [426, 18] on span "AmyClifford" at bounding box center [438, 17] width 51 height 12
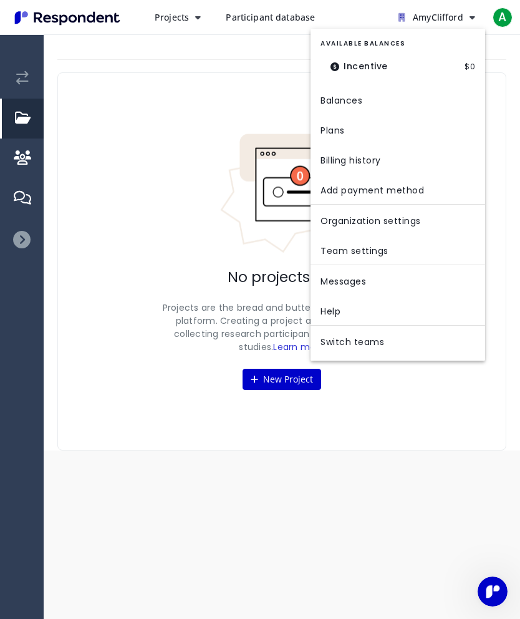
click at [142, 122] on md-backdrop at bounding box center [260, 309] width 520 height 619
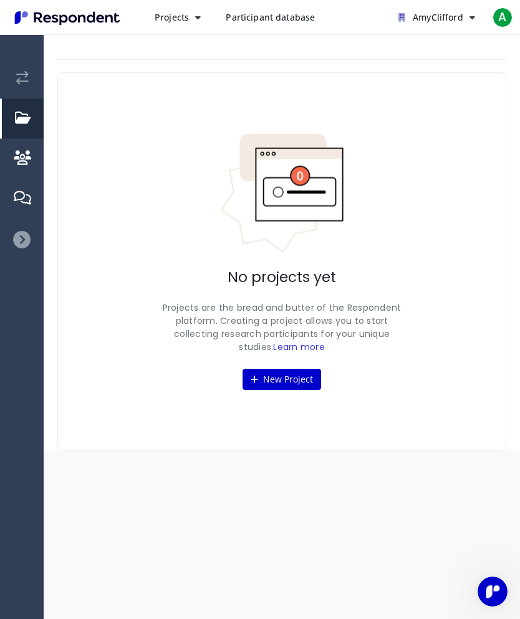
click at [503, 17] on span "A" at bounding box center [503, 17] width 20 height 20
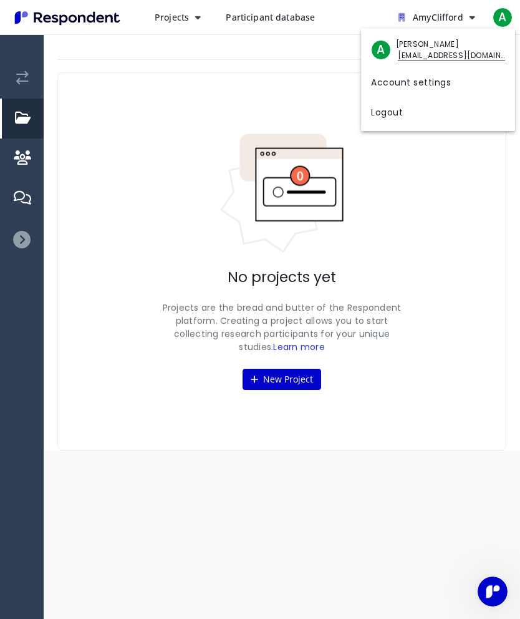
click at [446, 55] on span "[EMAIL_ADDRESS][DOMAIN_NAME]" at bounding box center [450, 55] width 109 height 11
click at [410, 57] on span "[EMAIL_ADDRESS][DOMAIN_NAME]" at bounding box center [450, 55] width 109 height 11
click at [388, 86] on link "Account settings" at bounding box center [438, 81] width 154 height 30
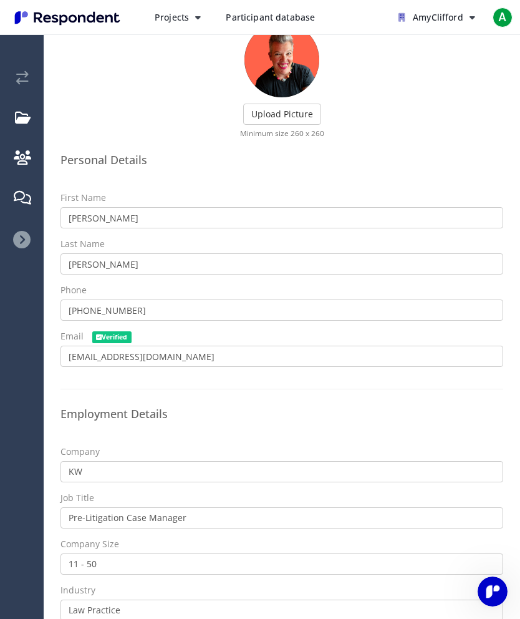
scroll to position [84, 0]
click at [1, 32] on div "Projects Create project Projects dashboard Participant database AmyClifford A" at bounding box center [260, 17] width 520 height 35
click at [39, 23] on img "Main navigation" at bounding box center [67, 17] width 115 height 21
click at [22, 79] on em "Current: AmyClifford" at bounding box center [22, 78] width 12 height 14
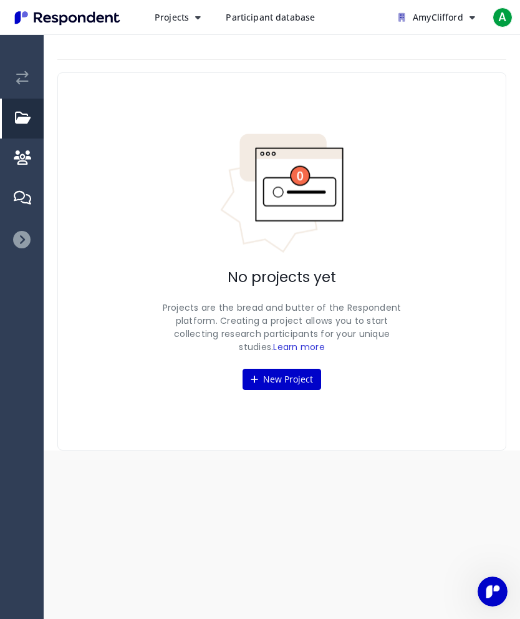
click at [249, 14] on span "Participant database" at bounding box center [270, 17] width 89 height 12
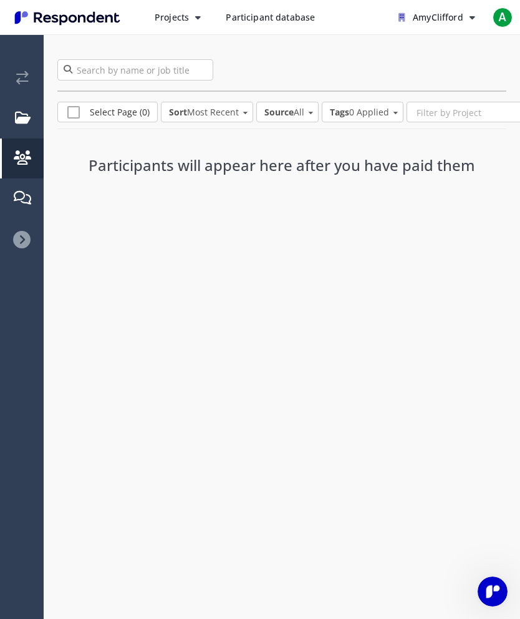
click at [246, 15] on span "Participant database" at bounding box center [270, 17] width 89 height 12
click at [69, 113] on span "Select Page (0)" at bounding box center [108, 113] width 82 height 15
click at [77, 114] on span "Select Page (0)" at bounding box center [104, 113] width 75 height 15
checkbox input "false"
click at [20, 239] on icon at bounding box center [21, 239] width 17 height 17
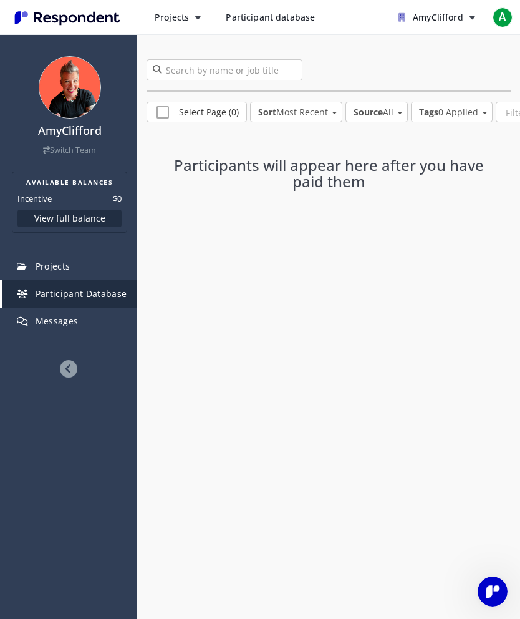
click at [72, 87] on img at bounding box center [70, 87] width 62 height 62
click at [53, 269] on span "Projects" at bounding box center [53, 266] width 35 height 12
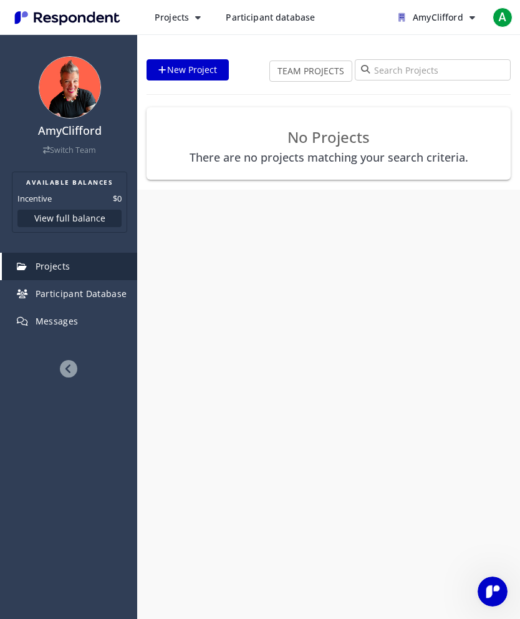
click at [56, 292] on span "Participant Database" at bounding box center [82, 294] width 92 height 12
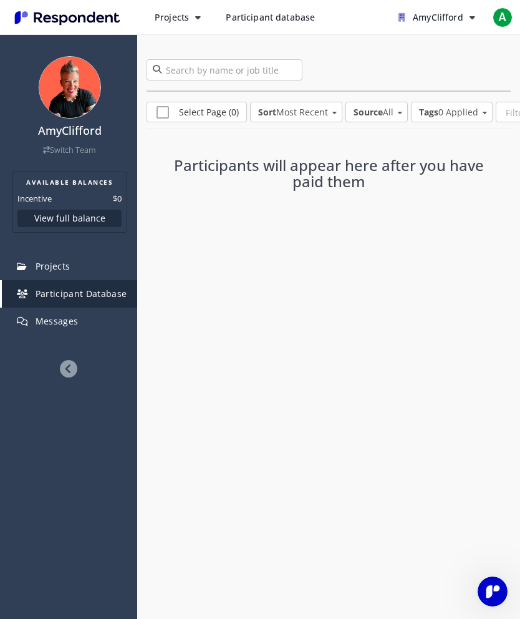
click at [73, 294] on span "Participant Database" at bounding box center [82, 294] width 92 height 12
click at [256, 611] on div "AmyClifford Switch Team AVAILABLE BALANCES Incentive $0 View full balance Proje…" at bounding box center [260, 309] width 520 height 619
